Goal: Communication & Community: Answer question/provide support

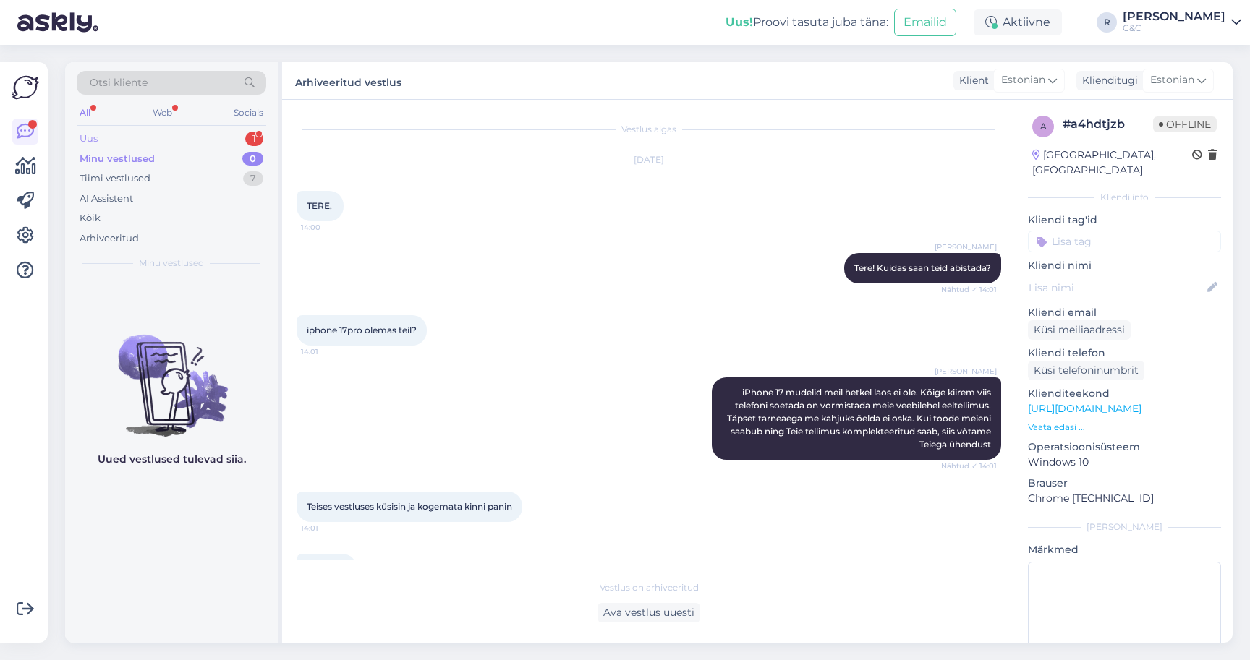
scroll to position [98, 0]
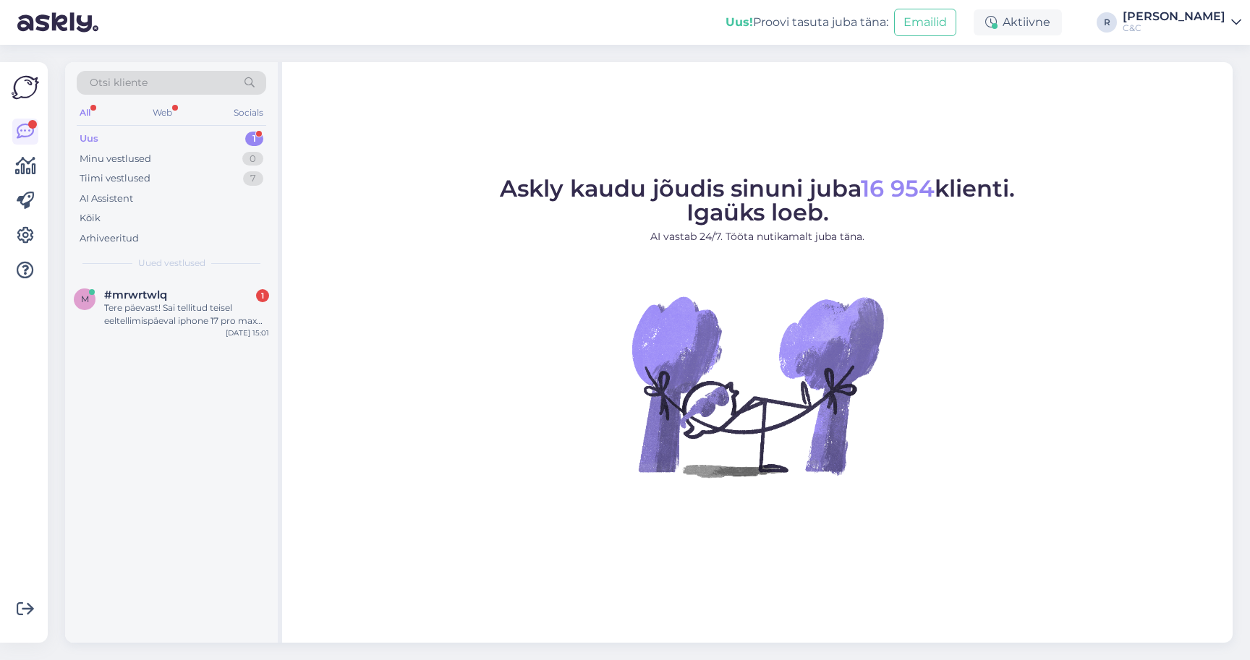
click at [187, 144] on div "Uus 1" at bounding box center [171, 139] width 189 height 20
click at [158, 291] on span "#mrwrtwlq" at bounding box center [135, 295] width 63 height 13
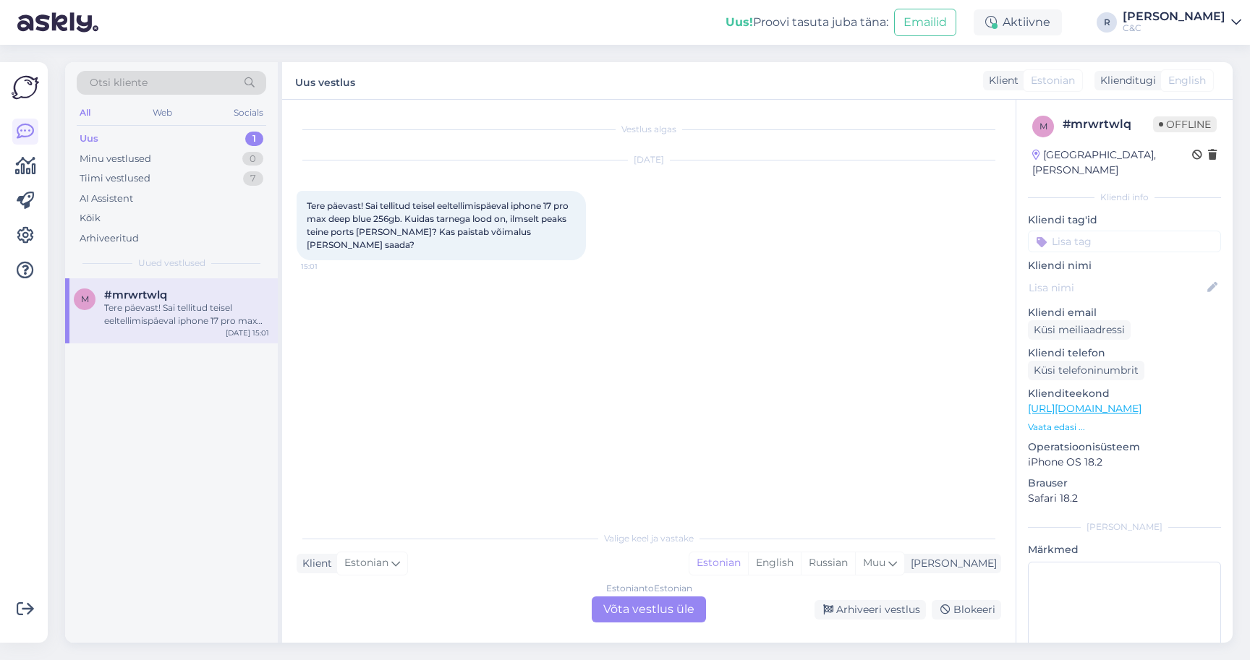
click at [647, 608] on div "Estonian to Estonian Võta vestlus üle" at bounding box center [649, 610] width 114 height 26
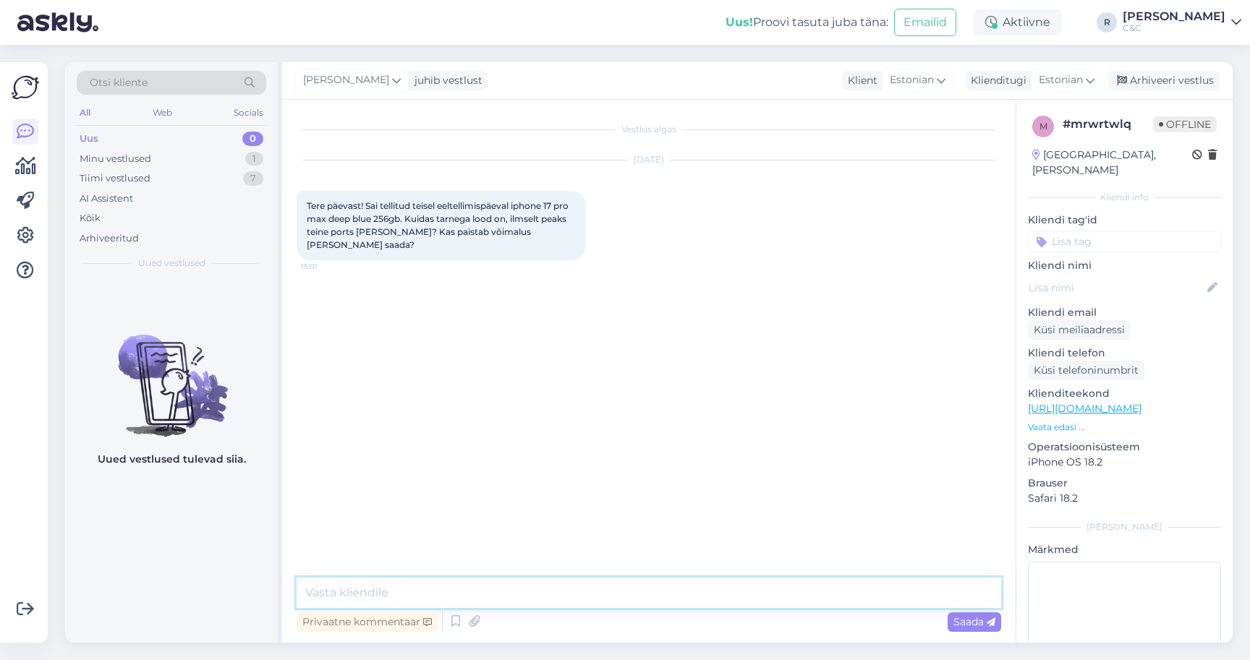
click at [596, 584] on textarea at bounding box center [648, 593] width 704 height 30
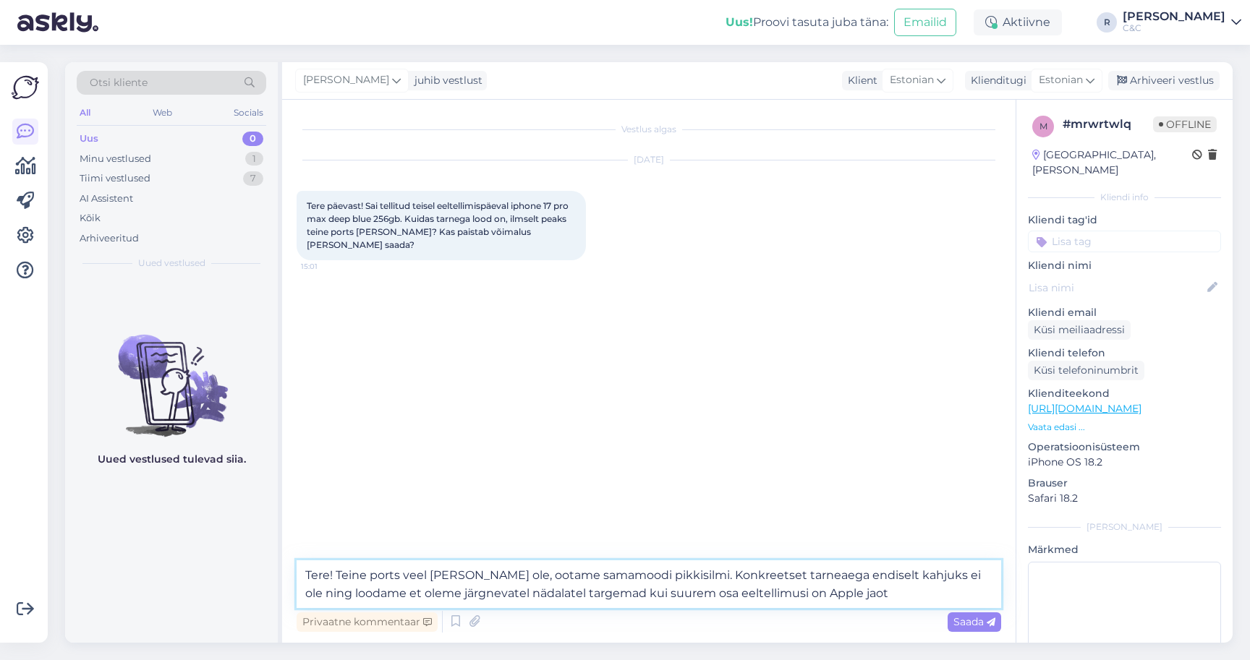
click at [596, 584] on textarea "Tere! Teine ports veel kohal ei ole, ootame samamoodi pikkisilmi. Konkreetset t…" at bounding box center [648, 584] width 704 height 48
click at [867, 593] on textarea "Tere! Teine ports veel kohal ei ole, ootame samamoodi pikkisilmi. Konkreetset t…" at bounding box center [648, 584] width 704 height 48
type textarea "Tere! Teine ports veel kohal ei ole, ootame samamoodi pikkisilmi. Konkreetset t…"
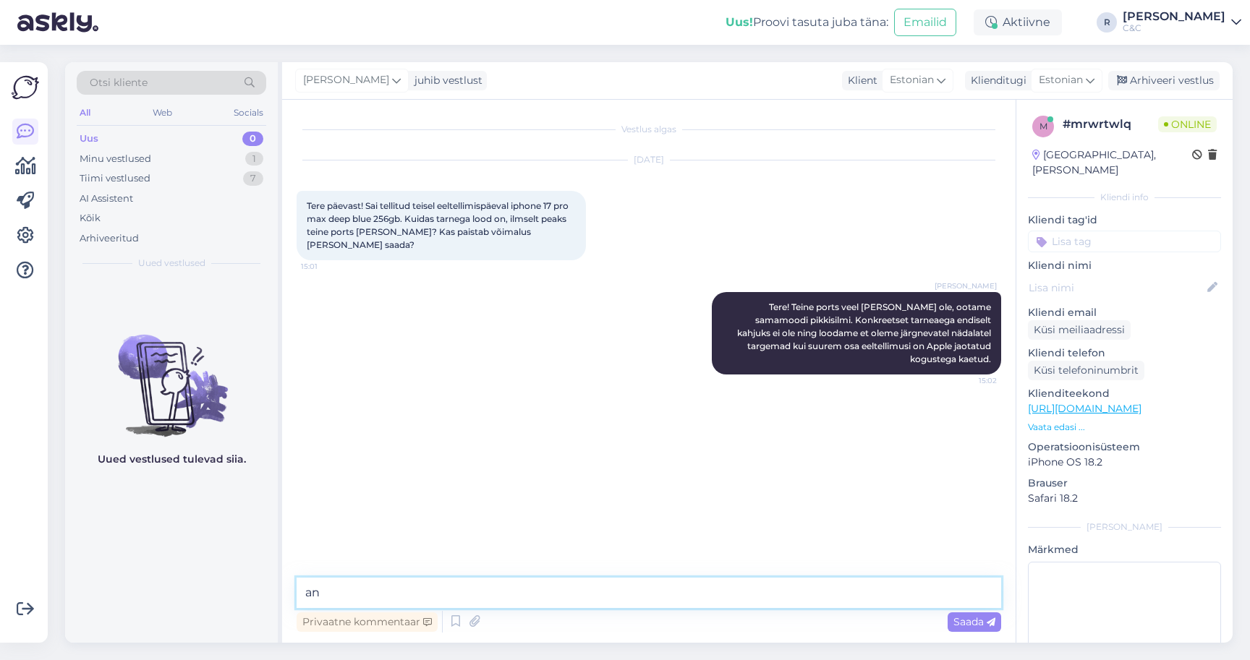
type textarea "a"
type textarea "Anname koheselt teada kui seade on kohal ja valmis väljastamiseks!"
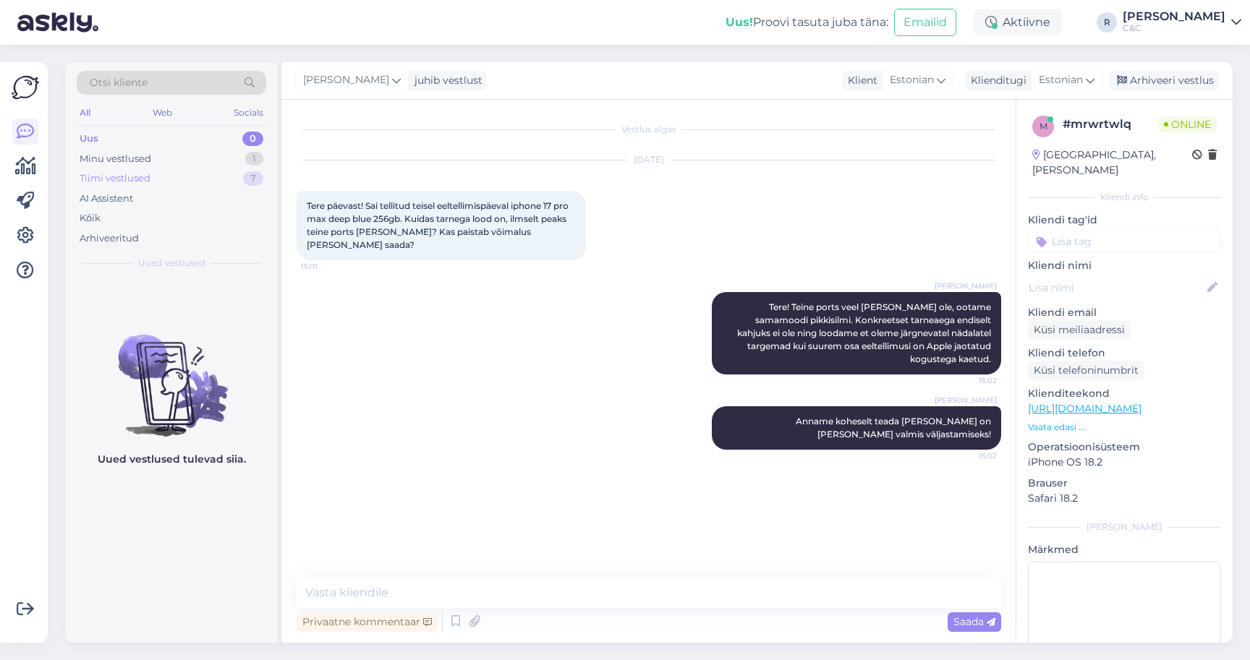
click at [213, 180] on div "Tiimi vestlused 7" at bounding box center [171, 178] width 189 height 20
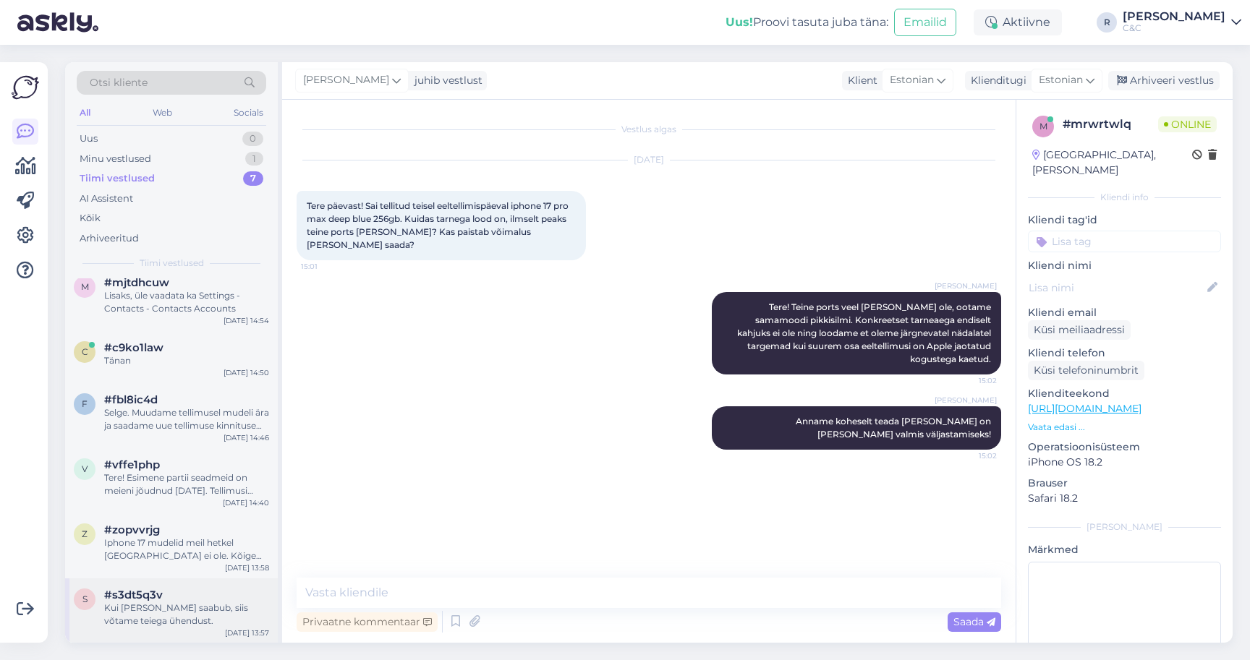
scroll to position [76, 0]
click at [179, 623] on div "Kui toode meile saabub, siis võtame teiega ühendust." at bounding box center [186, 616] width 165 height 26
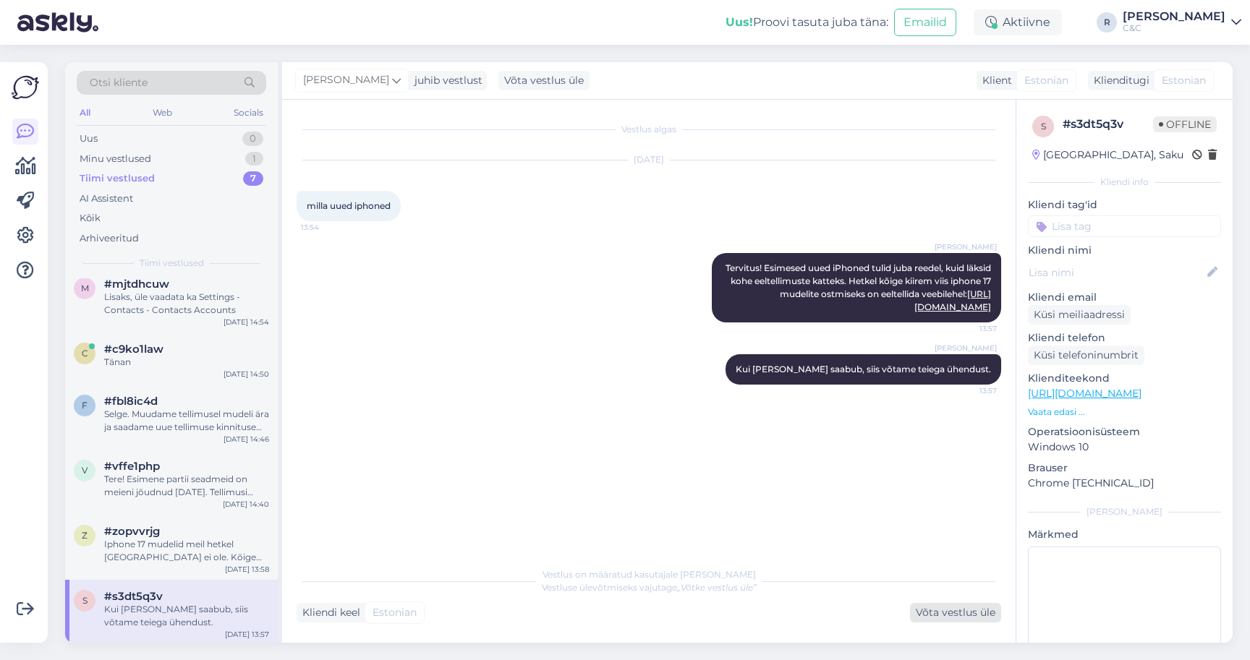
click at [944, 609] on div "Võta vestlus üle" at bounding box center [955, 613] width 91 height 20
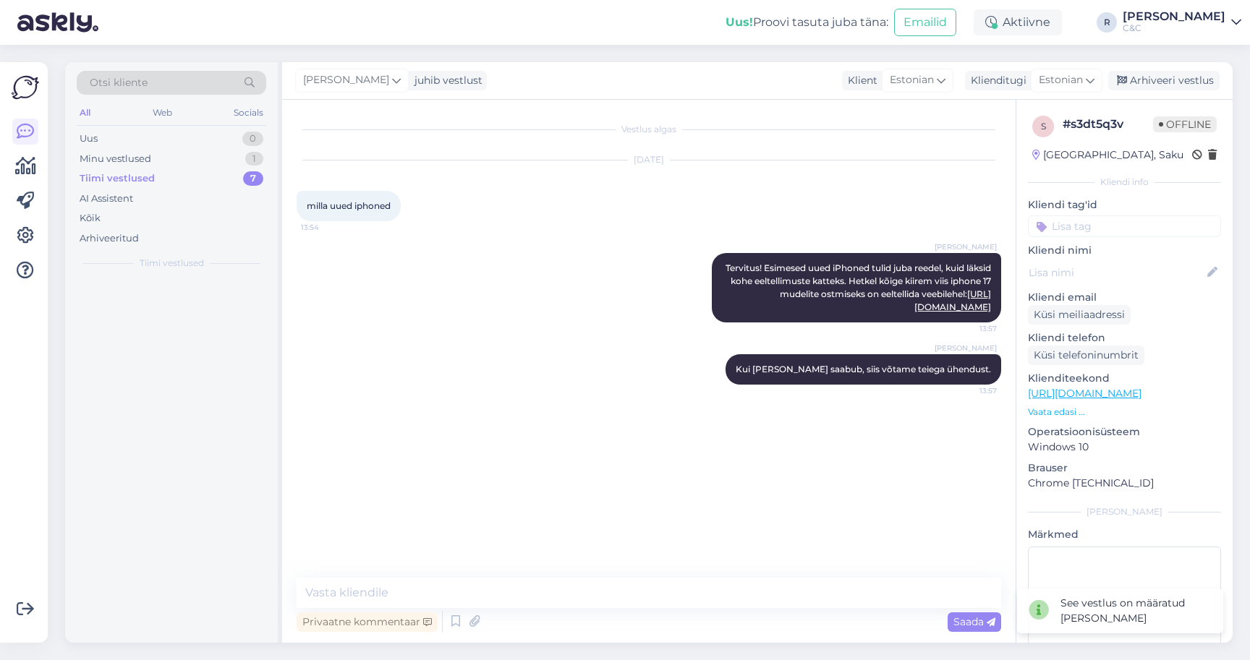
scroll to position [0, 0]
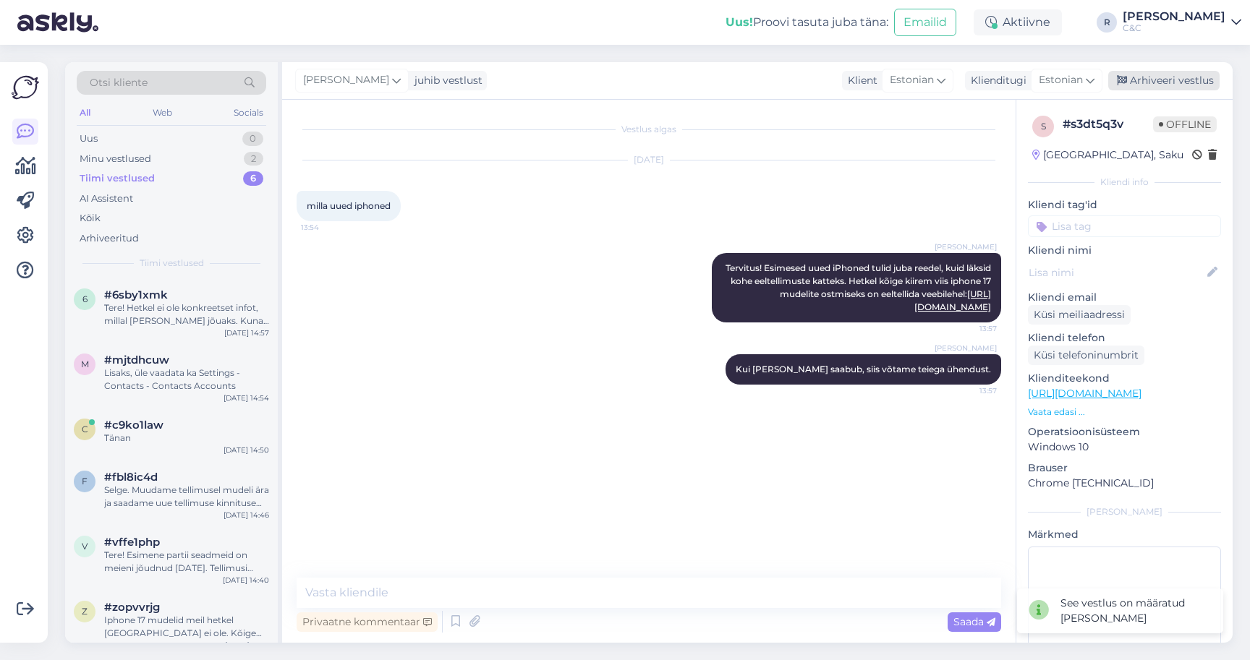
click at [1161, 79] on div "Arhiveeri vestlus" at bounding box center [1163, 81] width 111 height 20
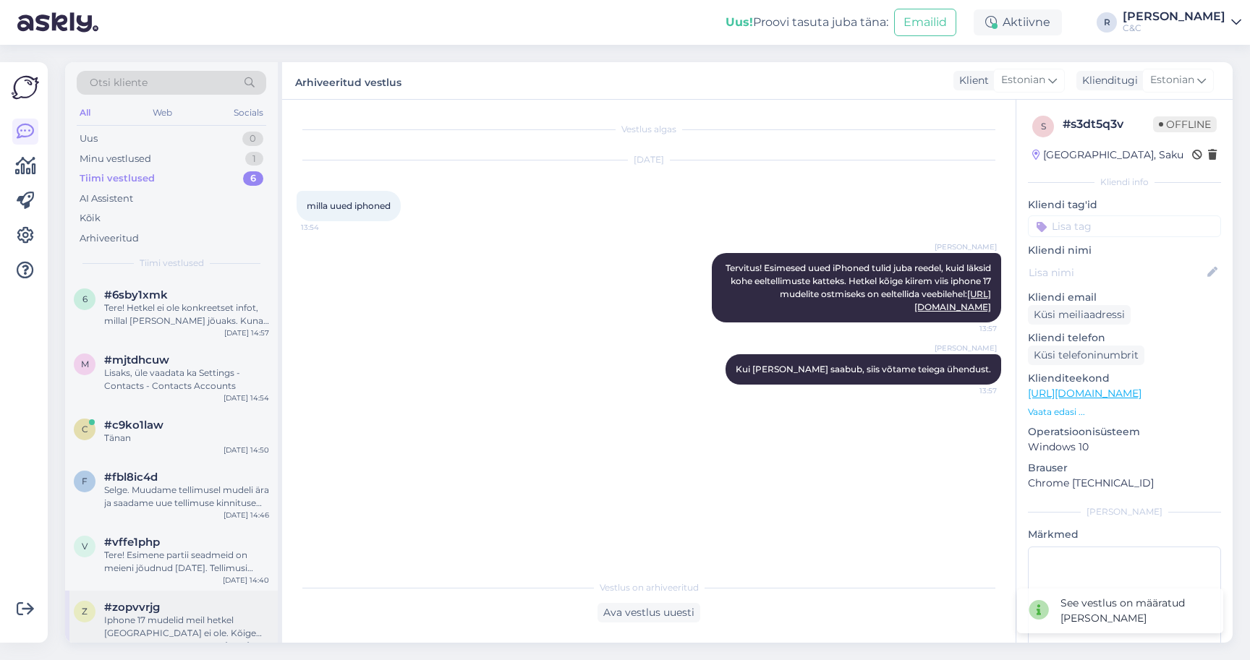
click at [207, 623] on div "Iphone 17 mudelid meil hetkel laos ei ole. Kõige kiirem viis telefoni soetada o…" at bounding box center [186, 627] width 165 height 26
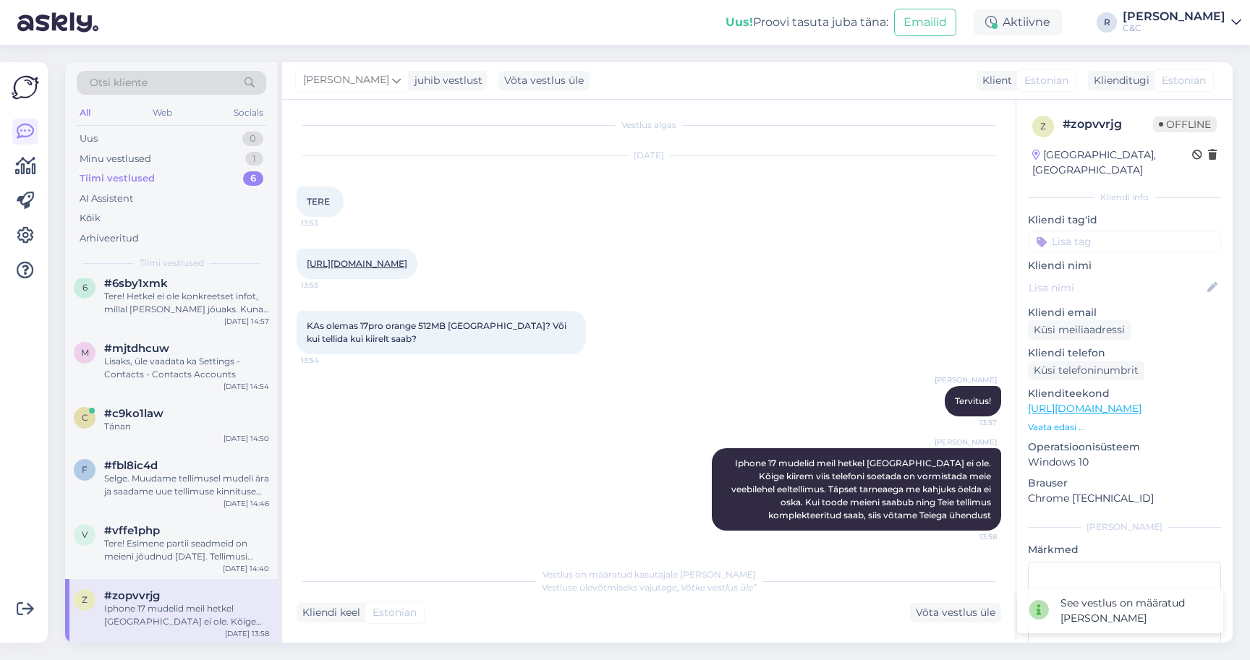
scroll to position [11, 0]
click at [952, 607] on div "Võta vestlus üle" at bounding box center [955, 613] width 91 height 20
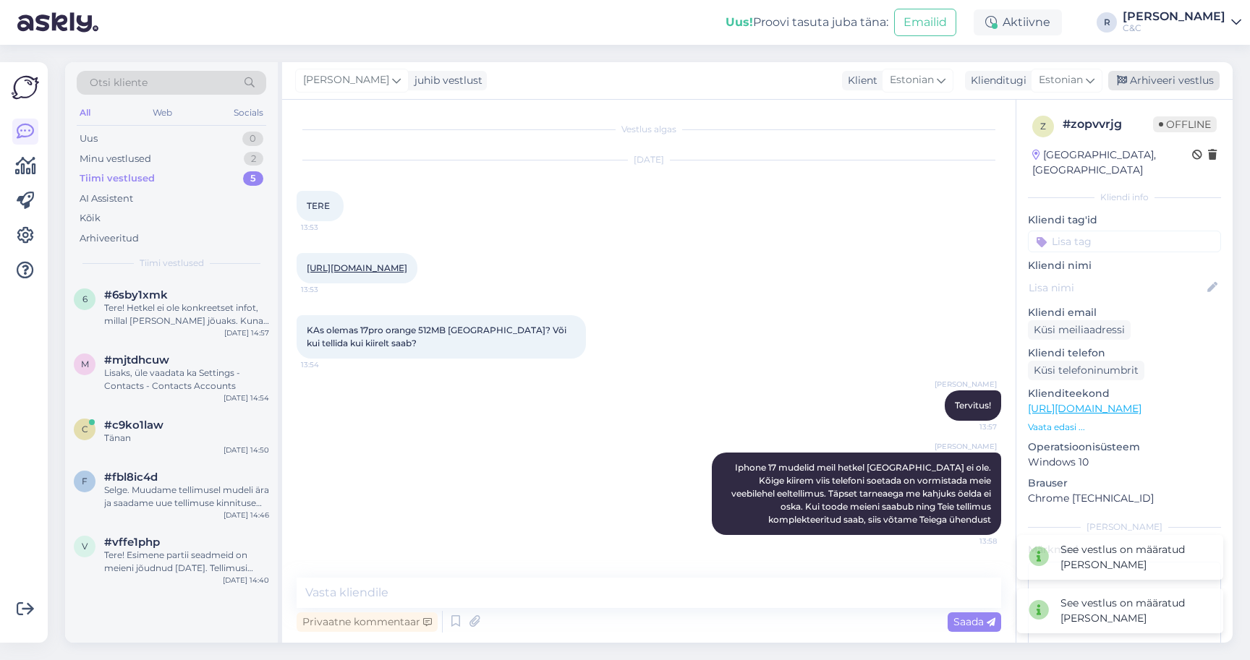
click at [1154, 80] on div "Arhiveeri vestlus" at bounding box center [1163, 81] width 111 height 20
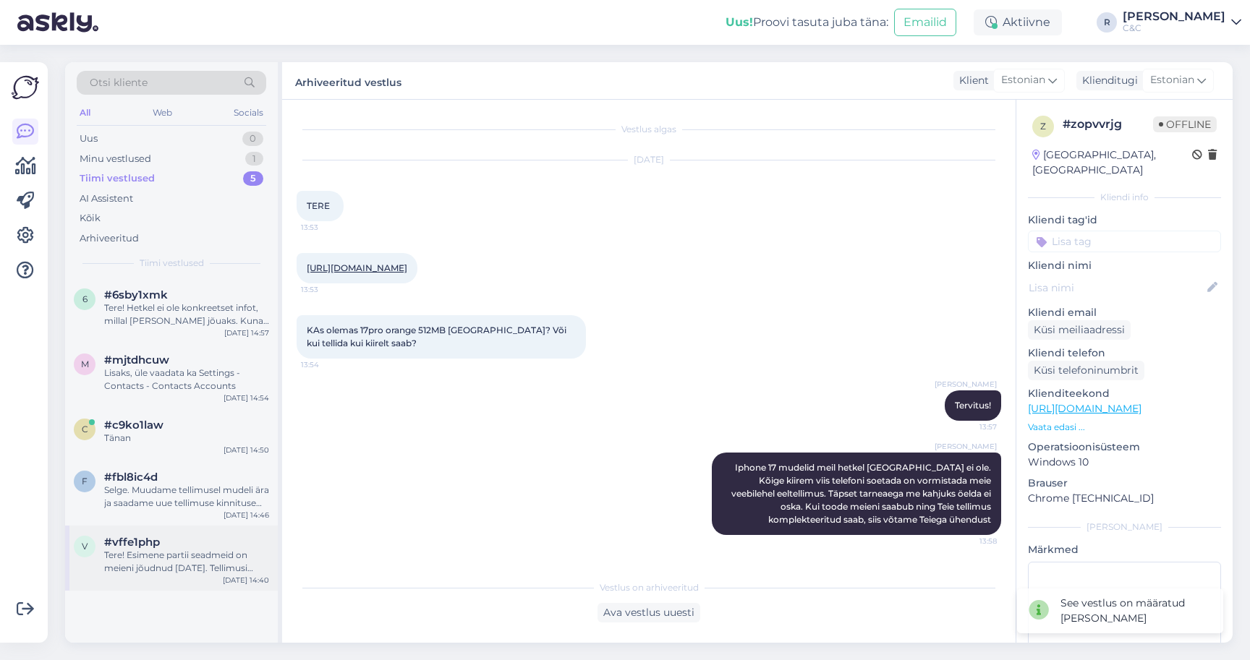
click at [268, 539] on div "#vffe1php" at bounding box center [186, 542] width 165 height 13
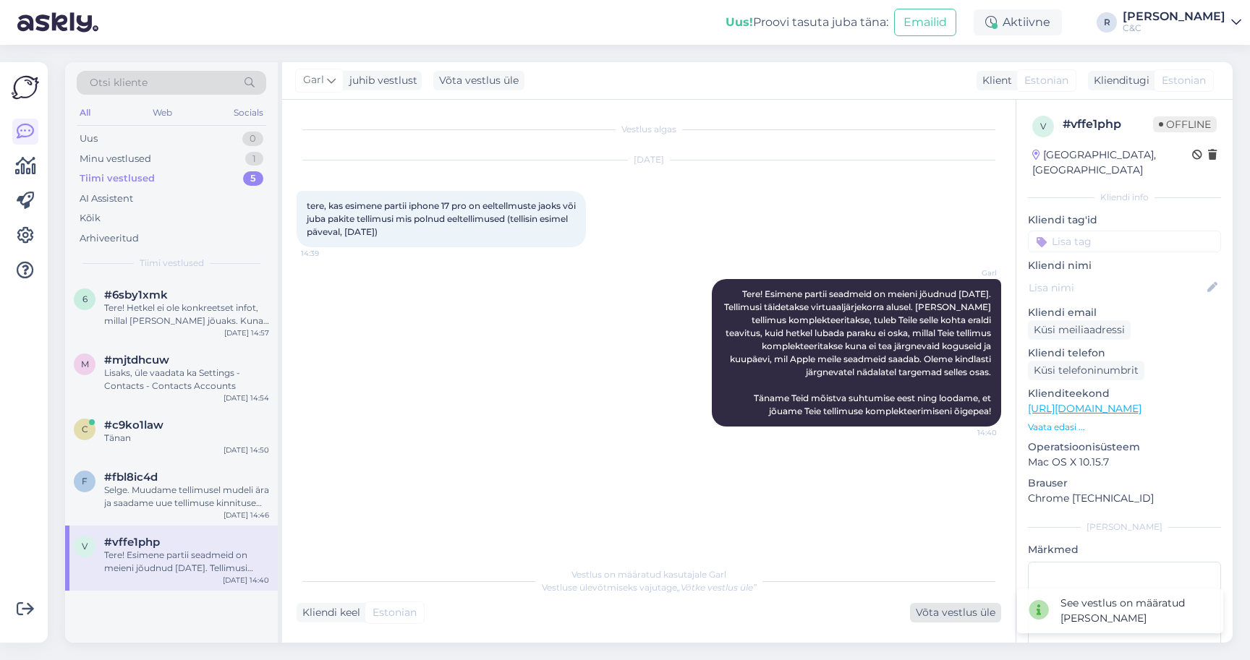
click at [972, 612] on div "Võta vestlus üle" at bounding box center [955, 613] width 91 height 20
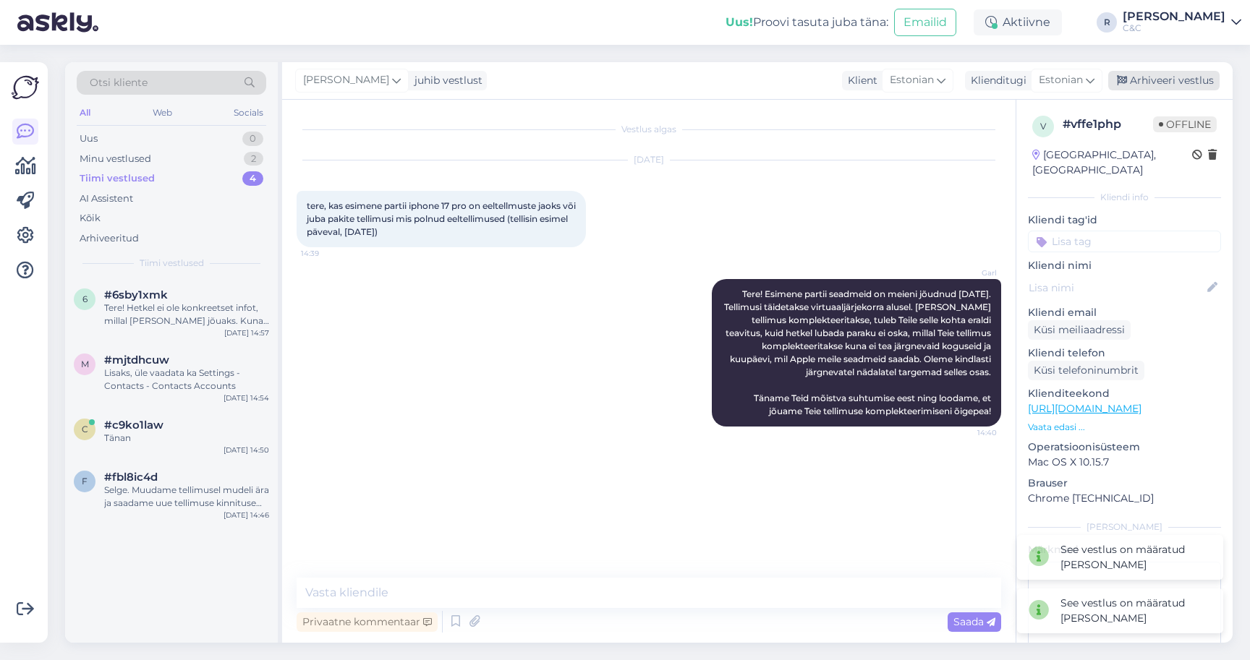
click at [1169, 72] on div "Arhiveeri vestlus" at bounding box center [1163, 81] width 111 height 20
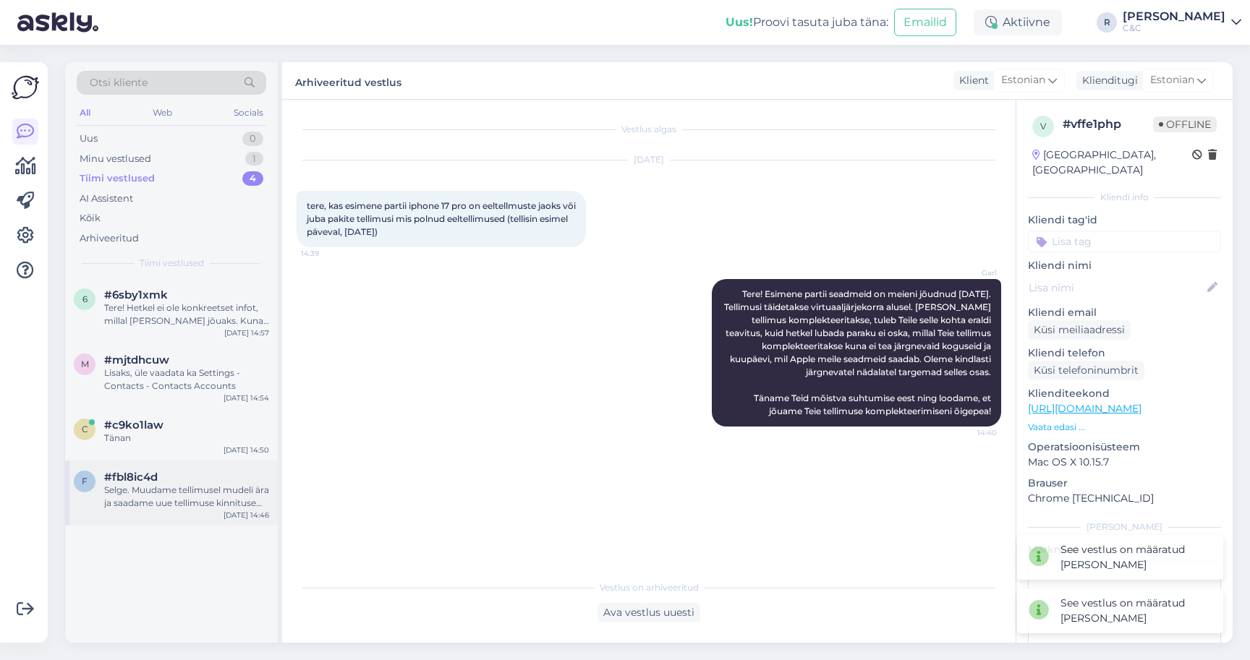
click at [178, 467] on div "f #fbl8ic4d Selge. Muudame tellimusel mudeli ära ja saadame uue tellimuse kinni…" at bounding box center [171, 493] width 213 height 65
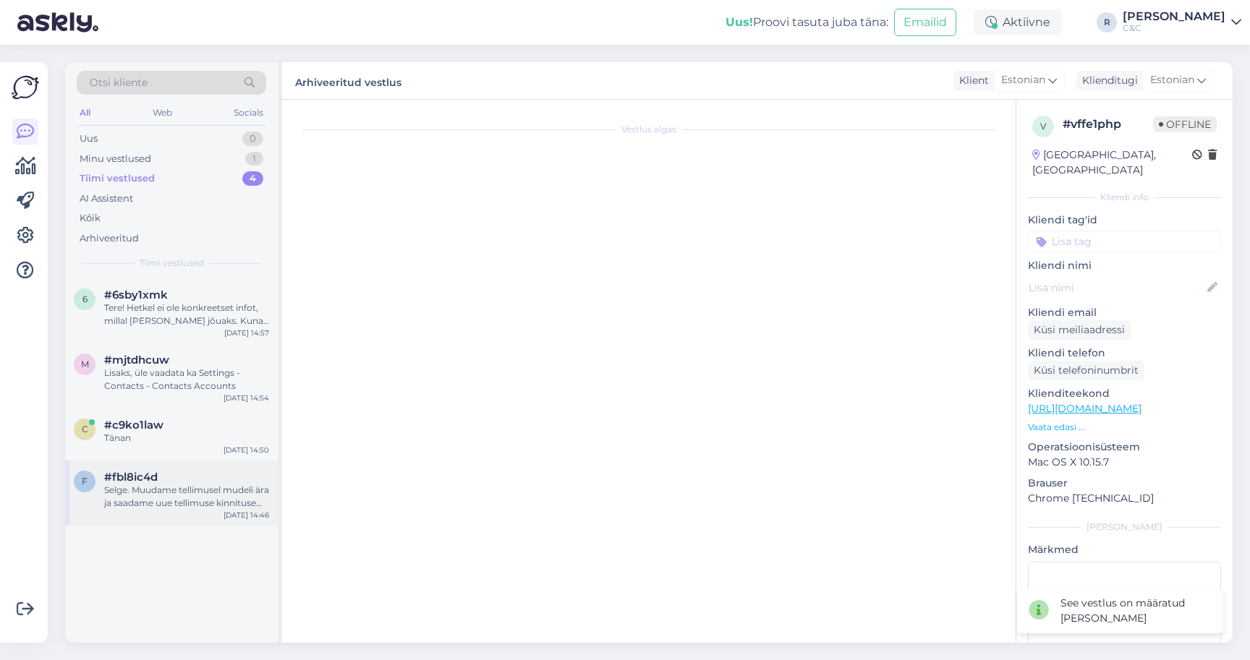
scroll to position [67, 0]
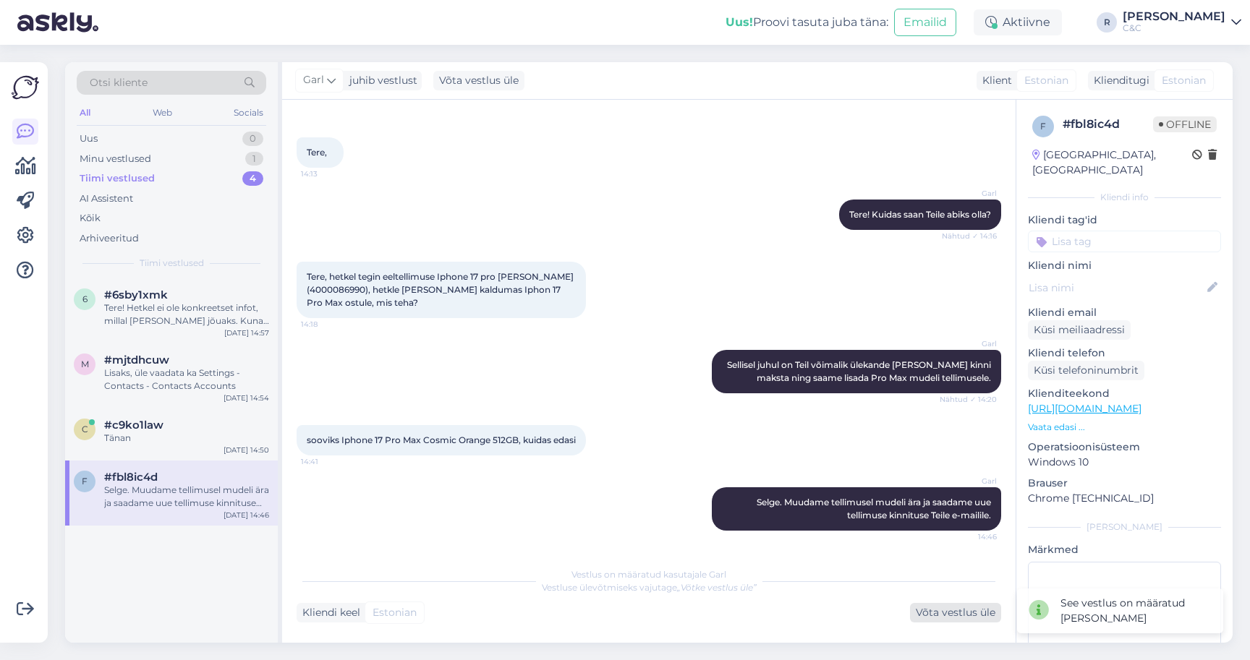
click at [964, 610] on div "Võta vestlus üle" at bounding box center [955, 613] width 91 height 20
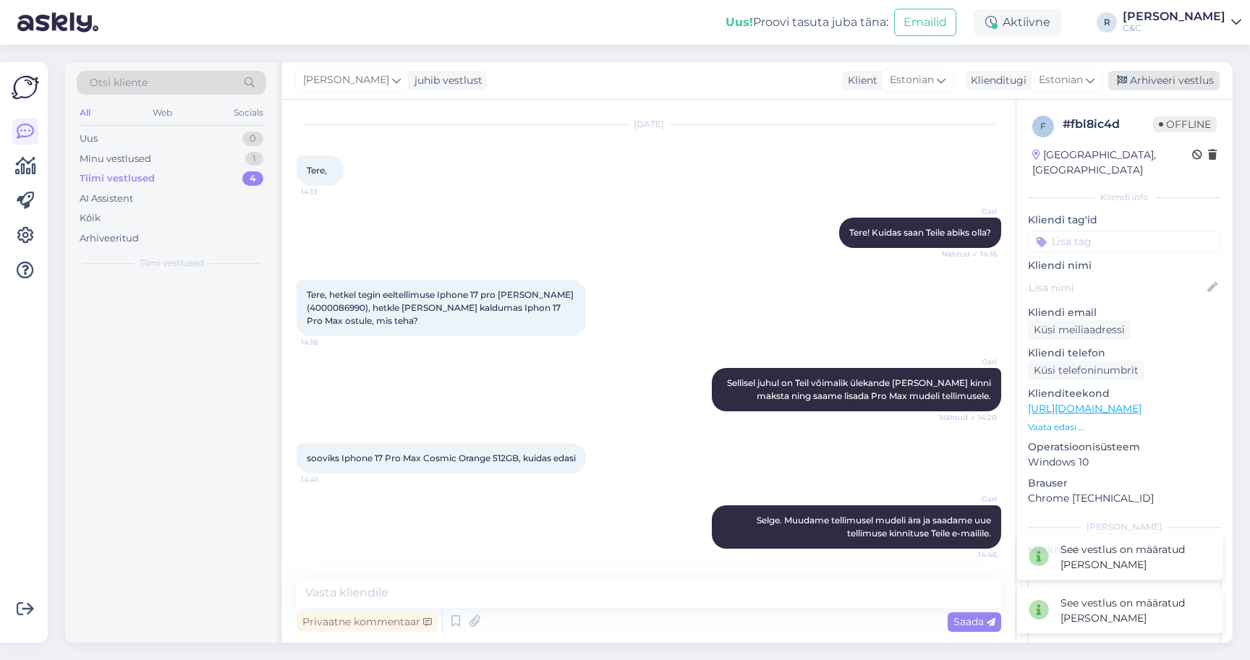
scroll to position [48, 0]
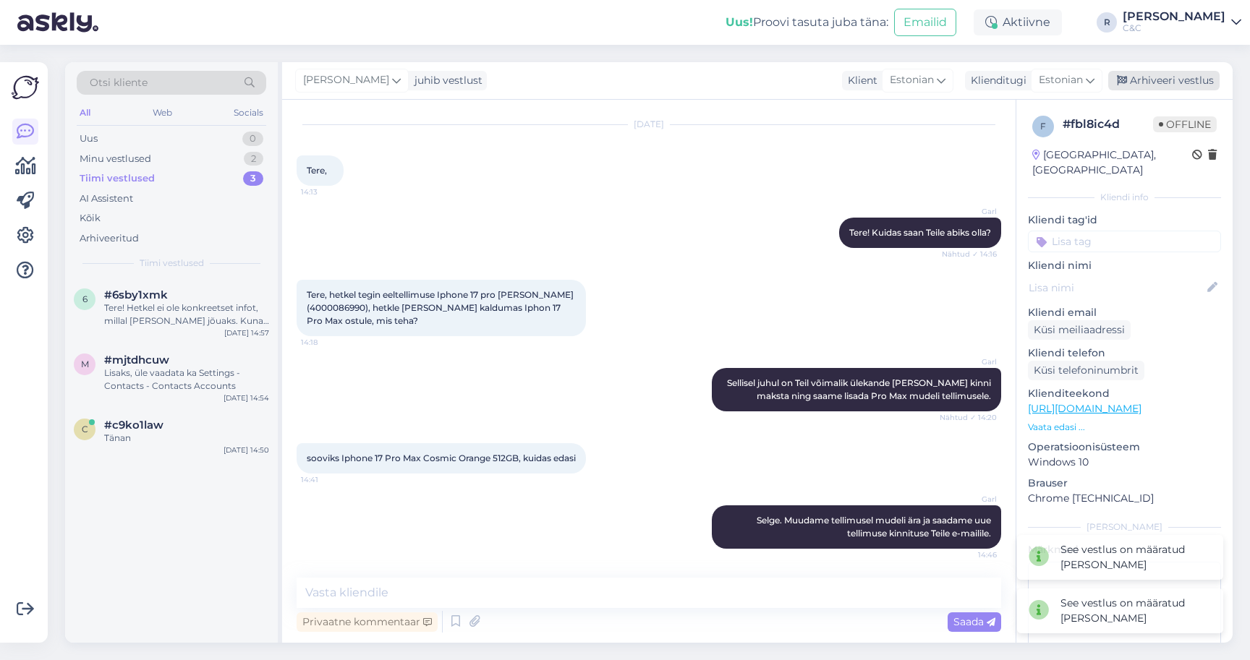
click at [1159, 85] on div "Arhiveeri vestlus" at bounding box center [1163, 81] width 111 height 20
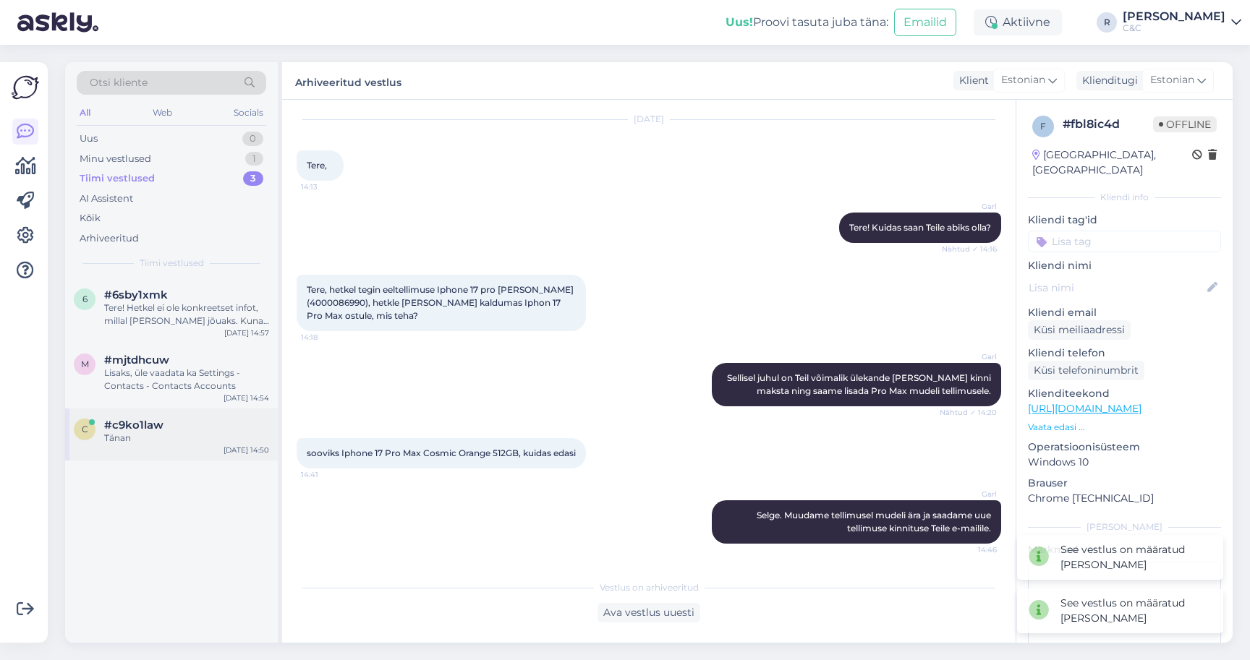
click at [184, 426] on div "#c9ko1law" at bounding box center [186, 425] width 165 height 13
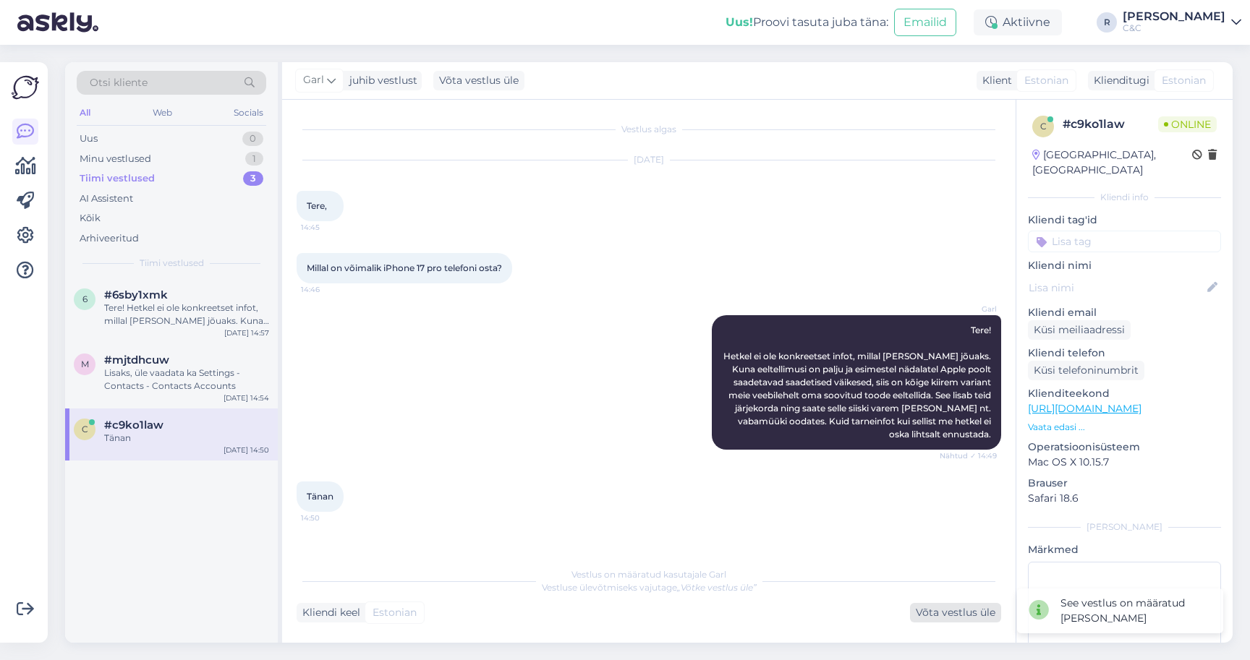
click at [951, 610] on div "Võta vestlus üle" at bounding box center [955, 613] width 91 height 20
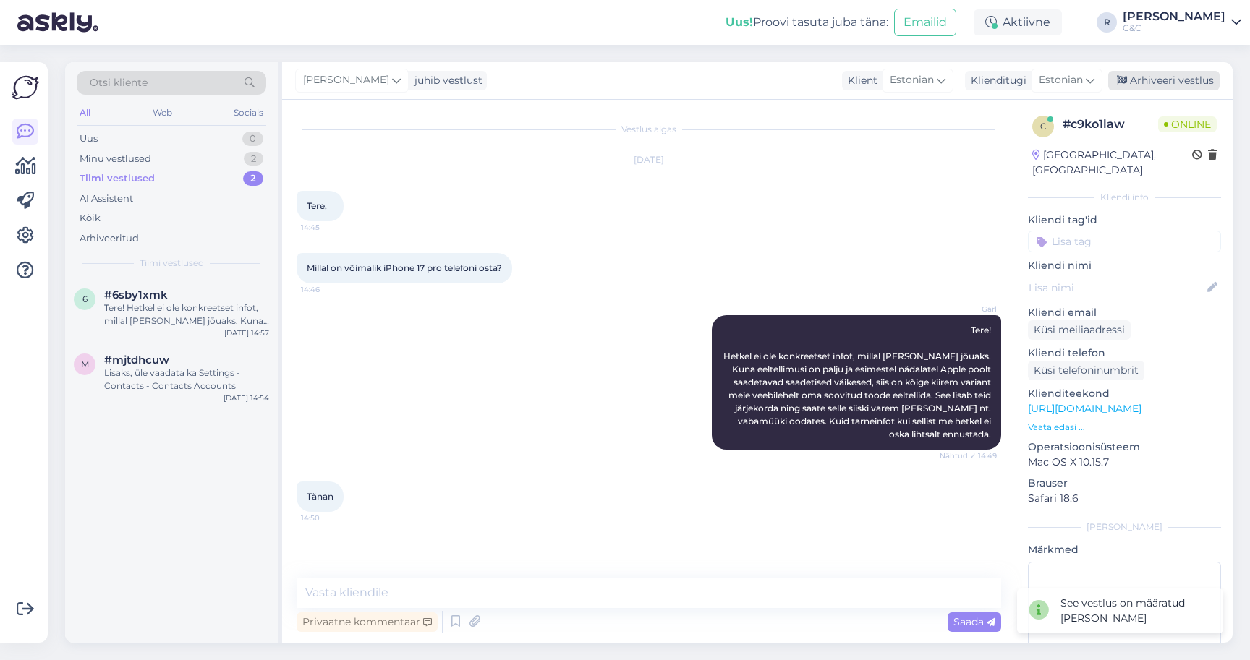
click at [1151, 75] on div "Arhiveeri vestlus" at bounding box center [1163, 81] width 111 height 20
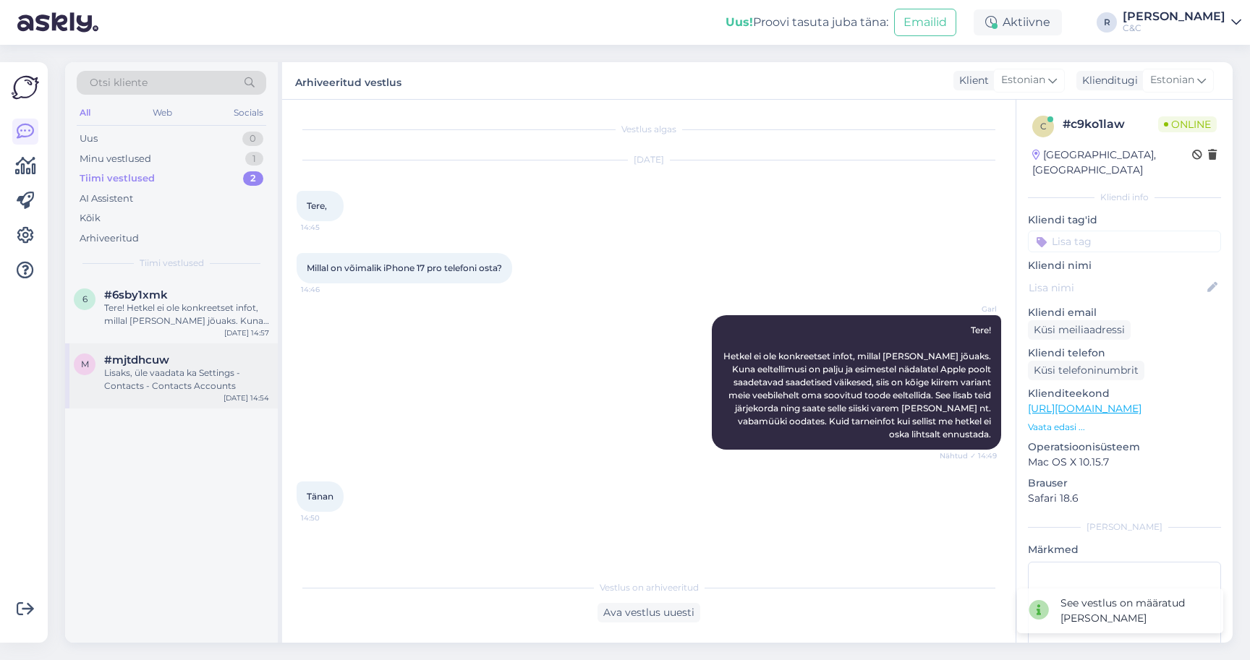
click at [187, 367] on div "Lisaks, üle vaadata ka Settings - Contacts - Contacts Accounts" at bounding box center [186, 380] width 165 height 26
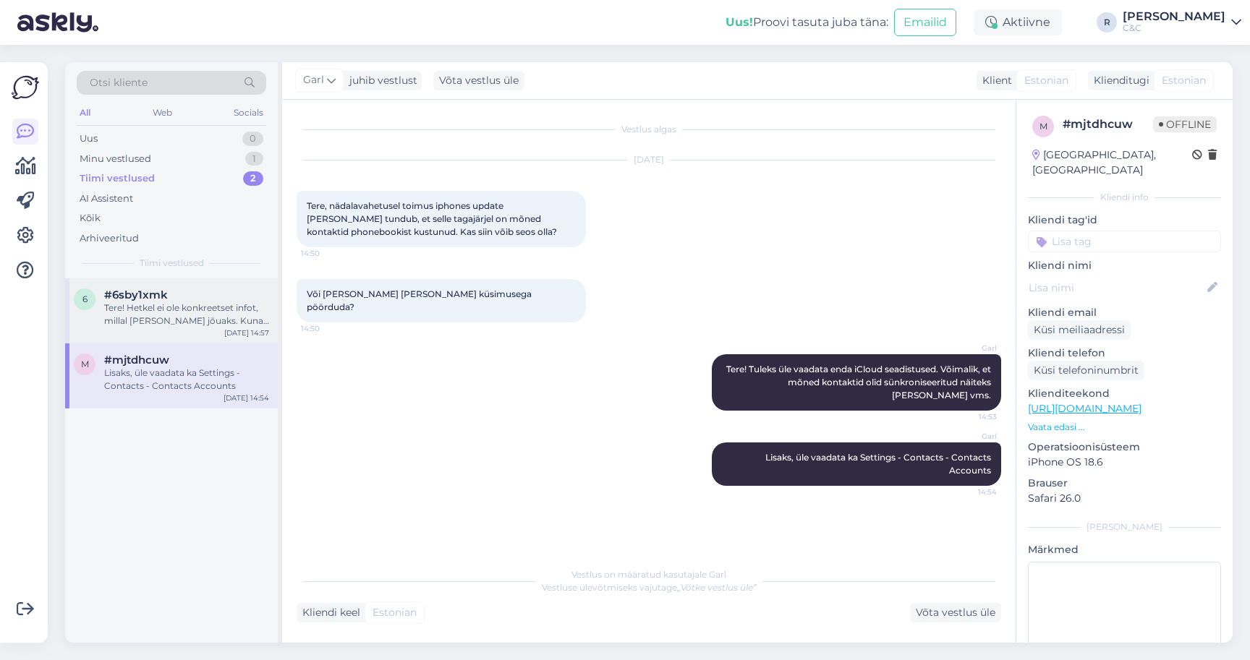
click at [216, 326] on div "6 #6sby1xmk Tere! Hetkel ei ole konkreetset infot, millal toode kohale jõuaks. …" at bounding box center [171, 310] width 213 height 65
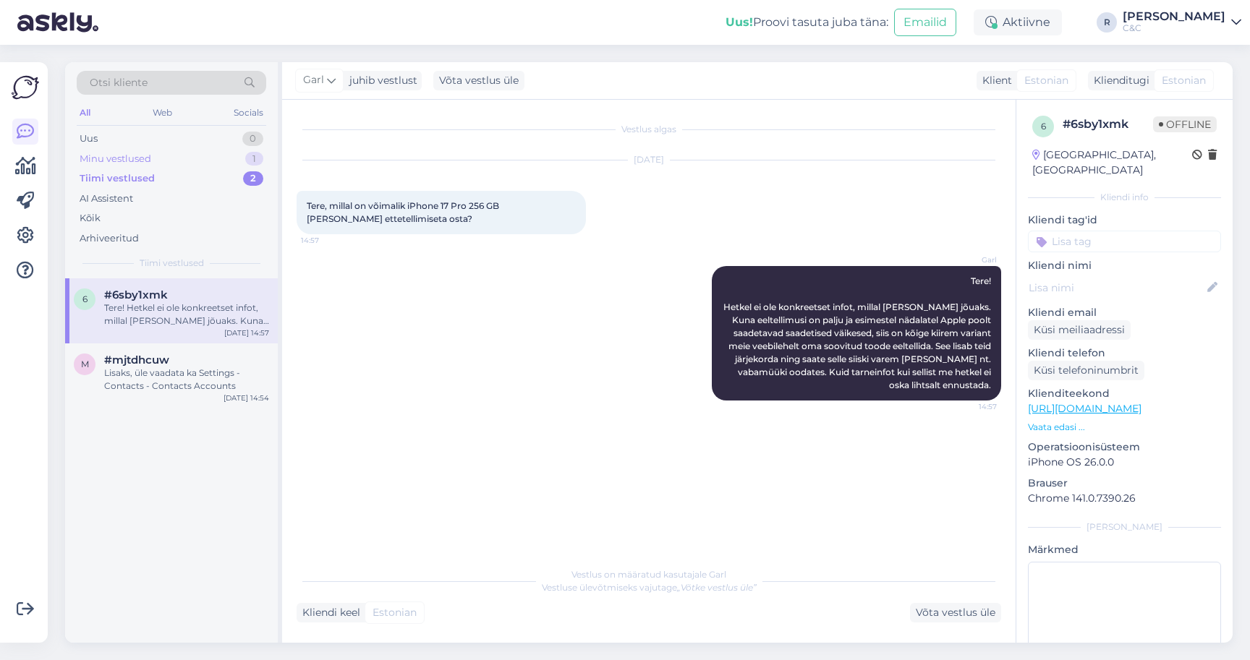
click at [184, 156] on div "Minu vestlused 1" at bounding box center [171, 159] width 189 height 20
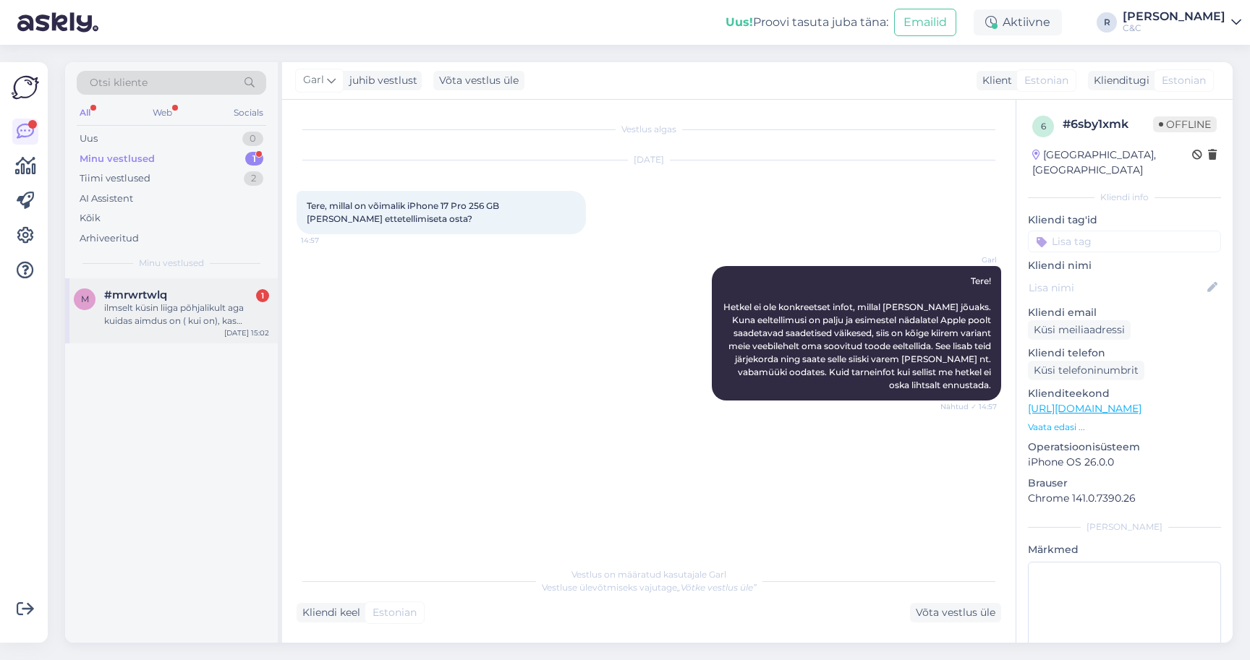
click at [171, 302] on div "ilmselt küsin liiga põhjalikult aga kuidas aimdus on ( kui on), kas järgneva ta…" at bounding box center [186, 315] width 165 height 26
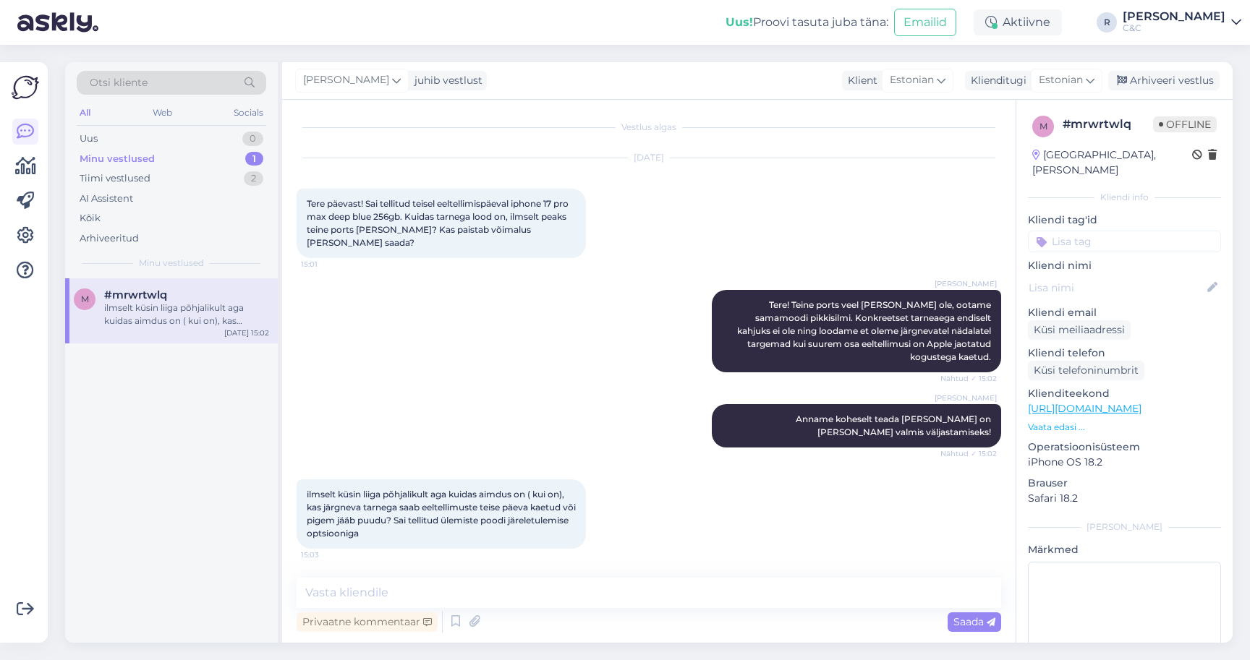
click at [527, 613] on div "Privaatne kommentaar Saada" at bounding box center [648, 621] width 704 height 27
click at [498, 604] on textarea at bounding box center [648, 593] width 704 height 30
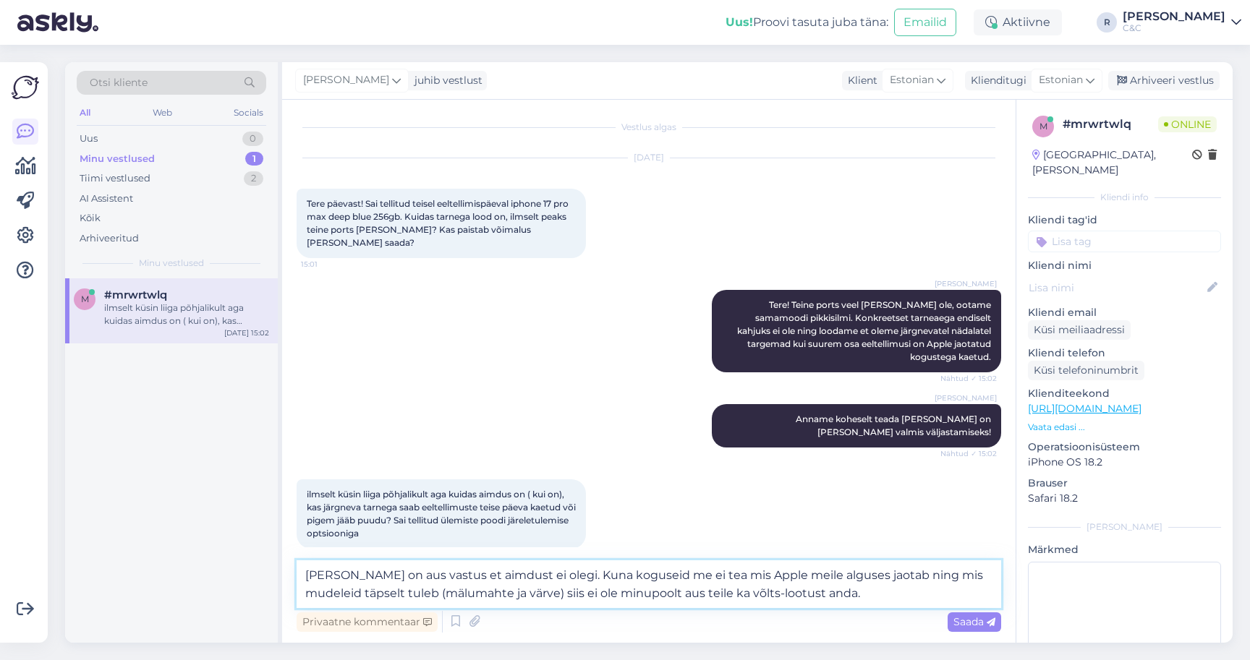
type textarea "Hetkel on aus vastus et aimdust ei olegi. Kuna koguseid me ei tea mis Apple mei…"
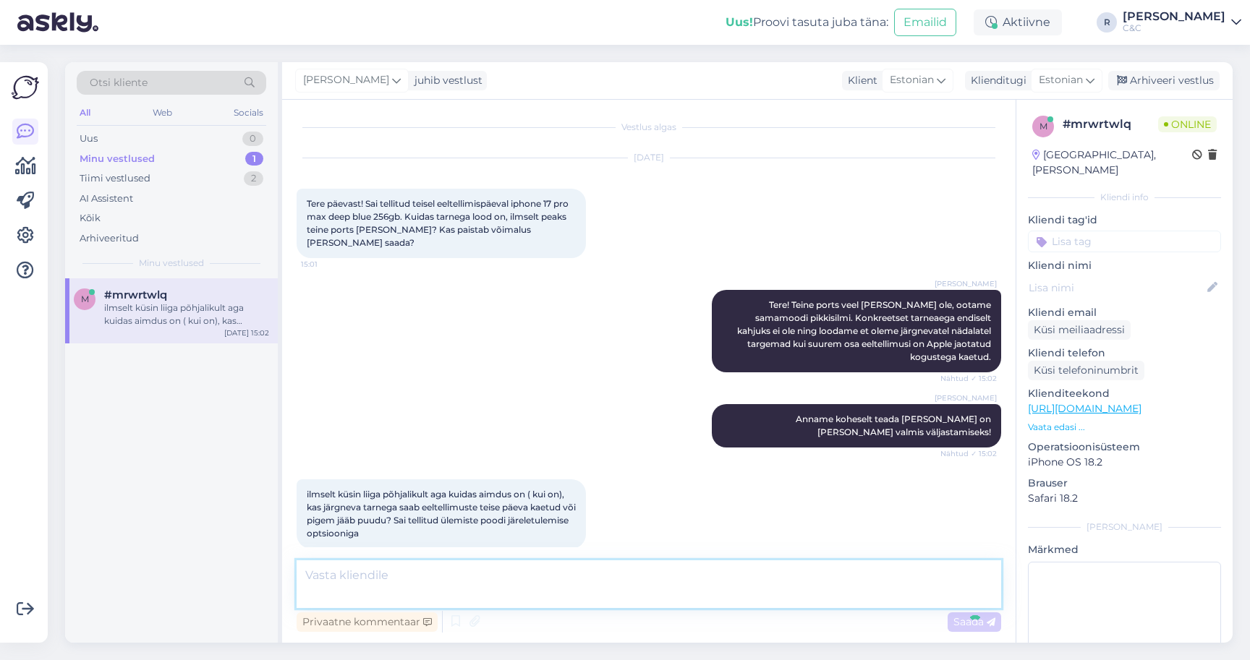
scroll to position [103, 0]
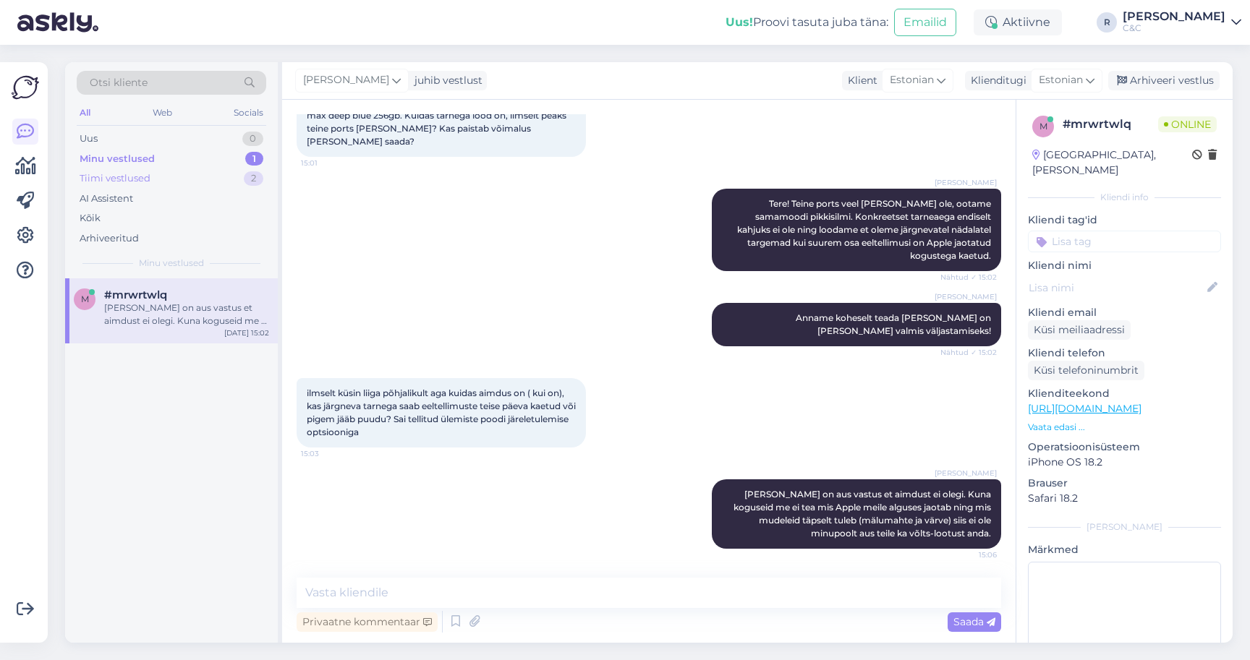
click at [161, 175] on div "Tiimi vestlused 2" at bounding box center [171, 178] width 189 height 20
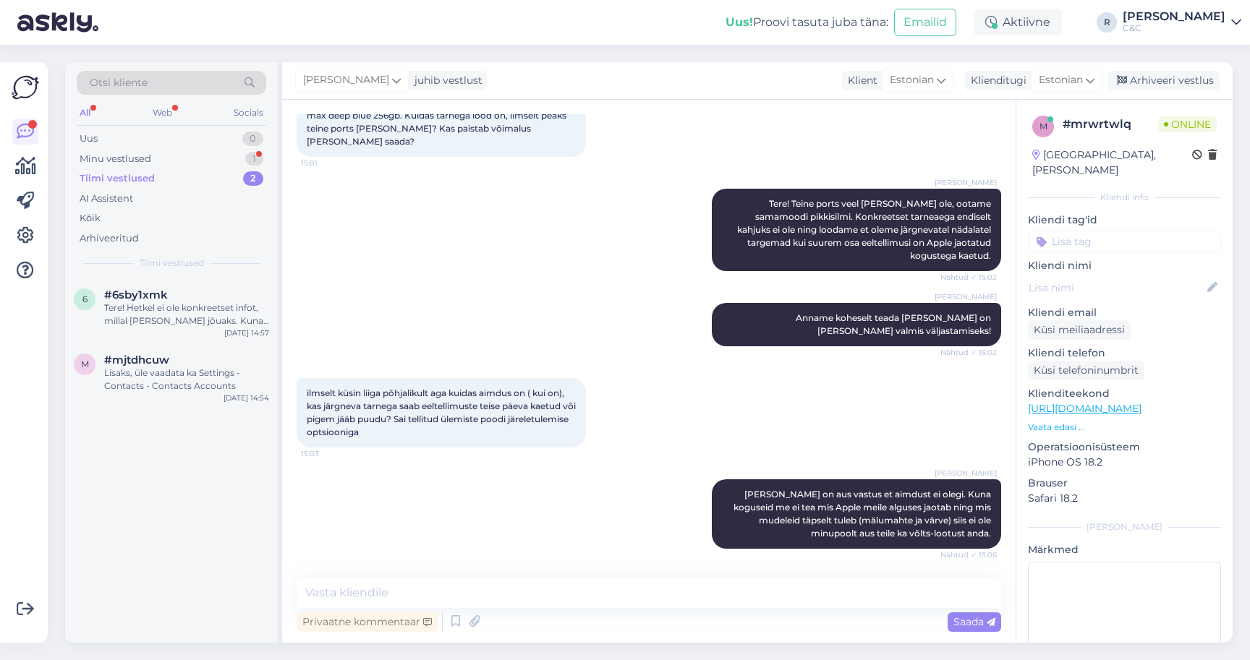
scroll to position [0, 0]
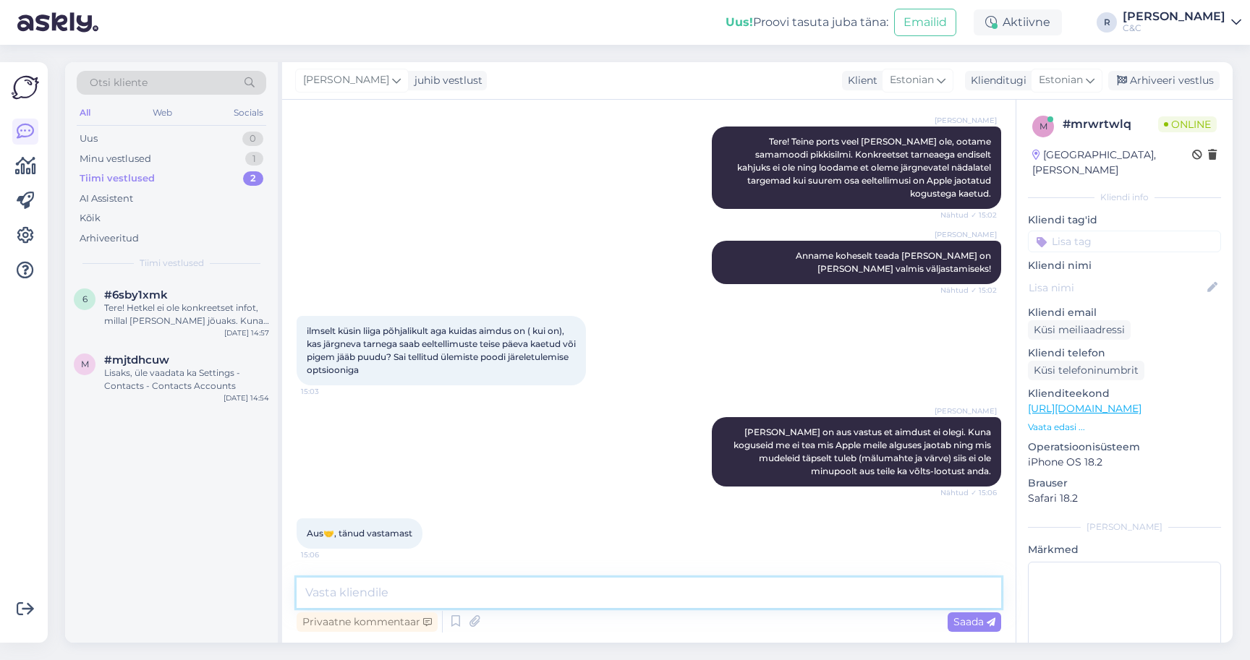
click at [393, 603] on textarea at bounding box center [648, 593] width 704 height 30
type textarea "Ikka, loodame et on peagi kohal! :)"
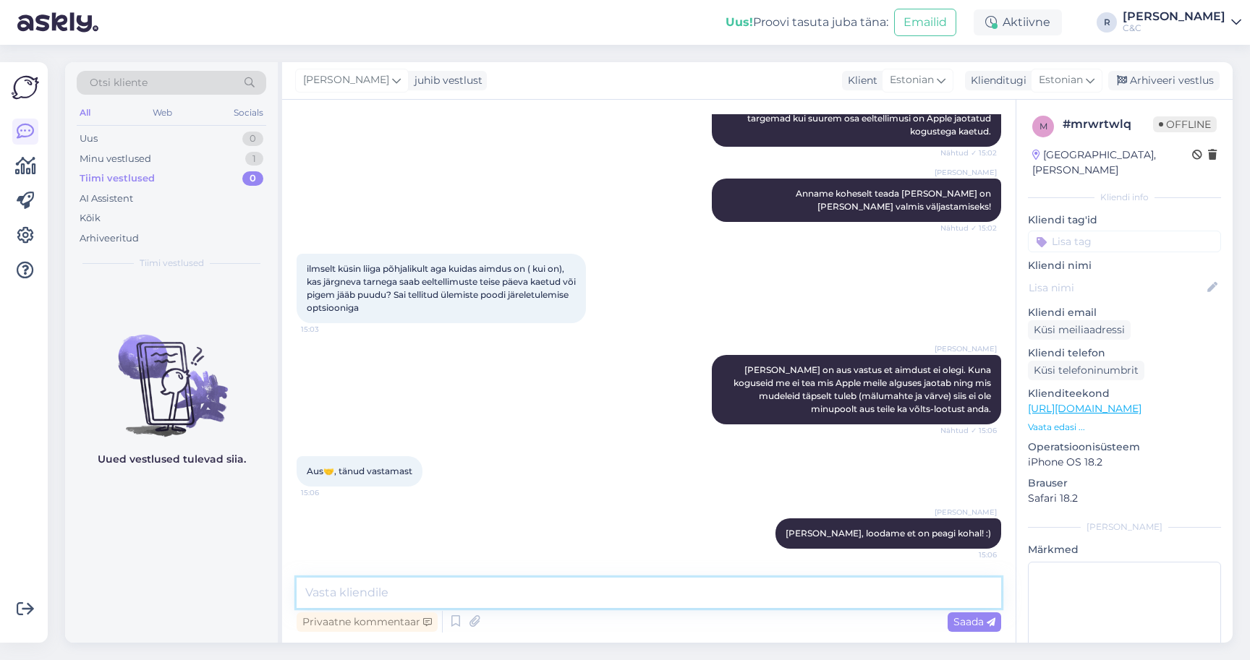
scroll to position [228, 0]
click at [1145, 73] on div "Arhiveeri vestlus" at bounding box center [1163, 81] width 111 height 20
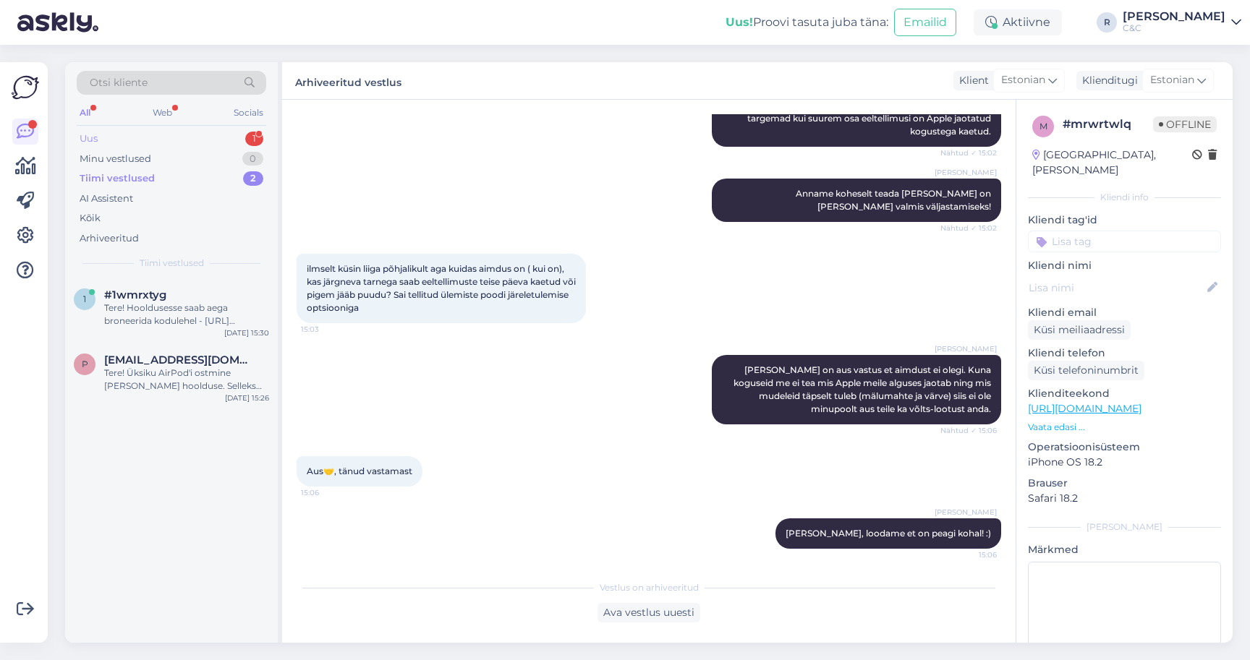
click at [238, 135] on div "Uus 1" at bounding box center [171, 139] width 189 height 20
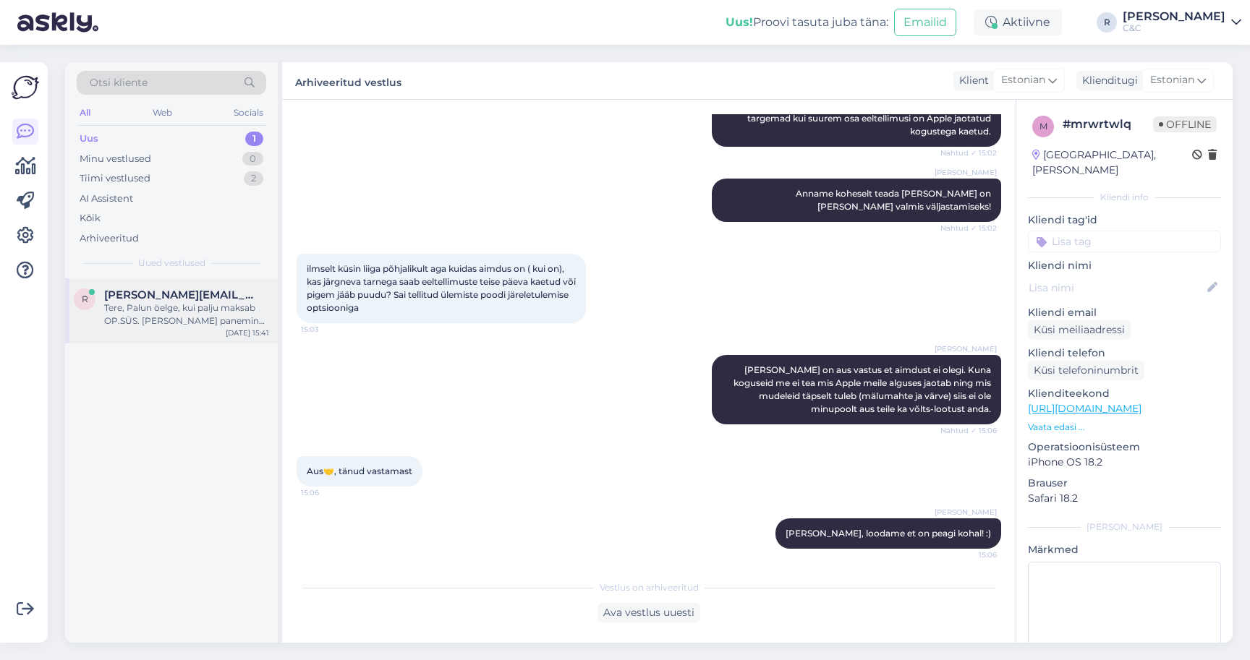
click at [165, 331] on div "r romas.koiv@hotmail.com Tere, Palun öelge, kui palju maksab OP.SÜS. peale pane…" at bounding box center [171, 310] width 213 height 65
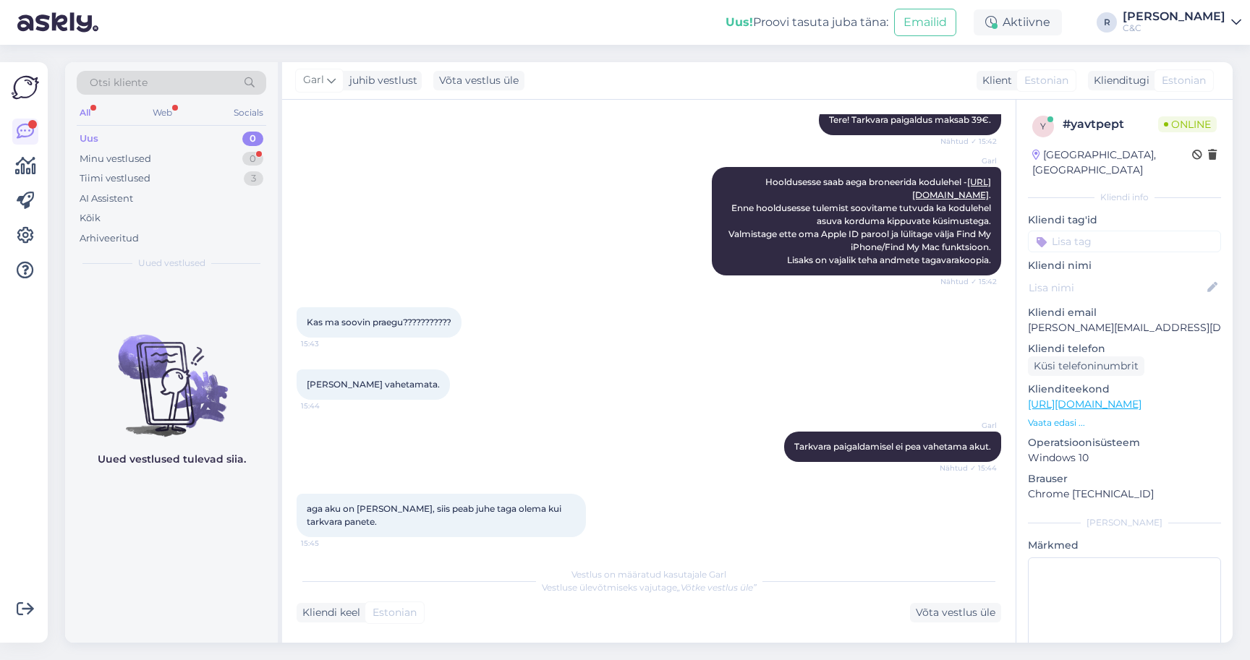
scroll to position [667, 0]
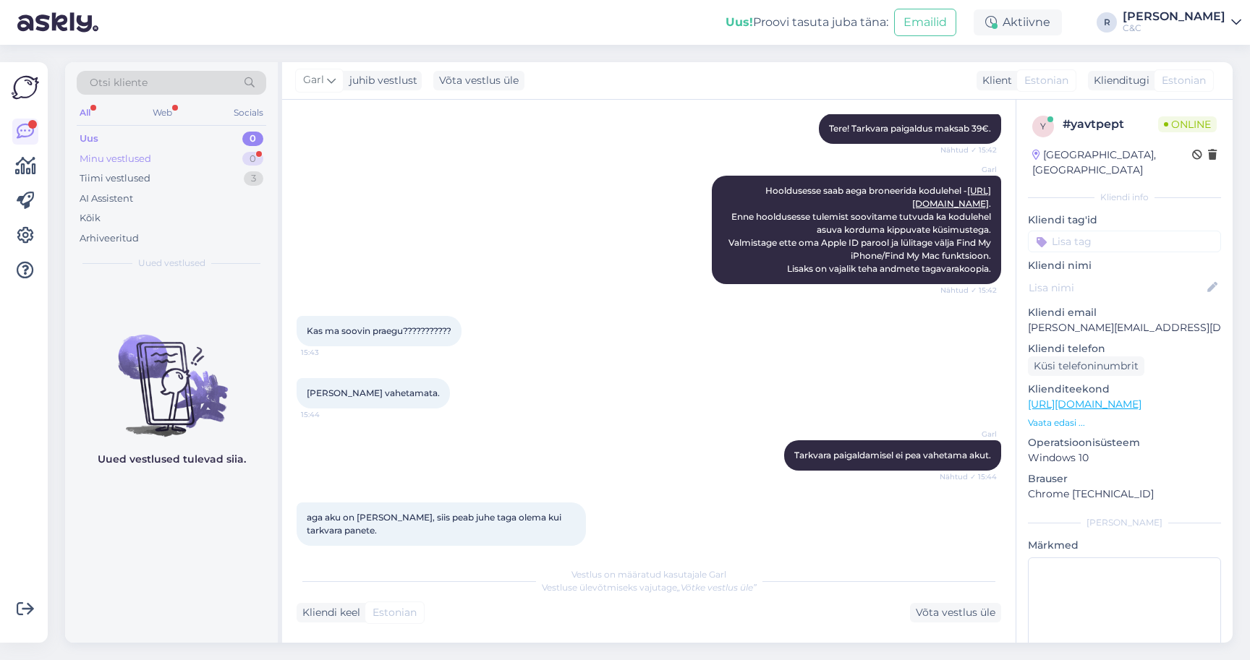
click at [199, 155] on div "Minu vestlused 0" at bounding box center [171, 159] width 189 height 20
